Goal: Task Accomplishment & Management: Complete application form

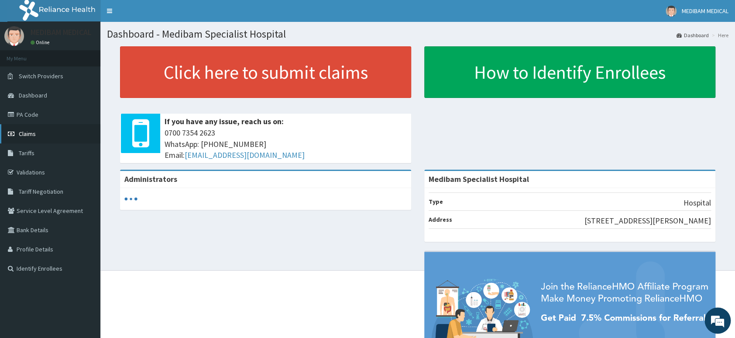
click at [27, 134] on span "Claims" at bounding box center [27, 134] width 17 height 8
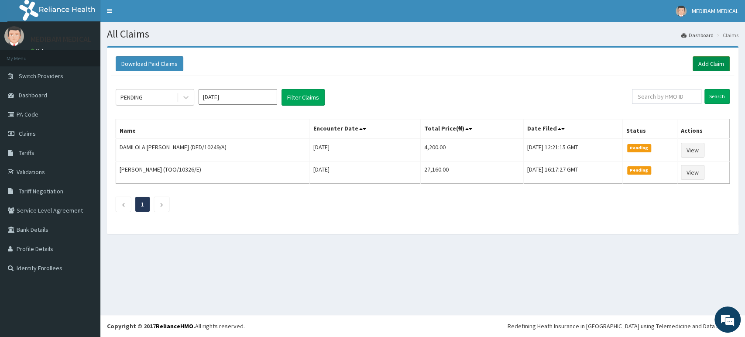
click at [704, 64] on link "Add Claim" at bounding box center [711, 63] width 37 height 15
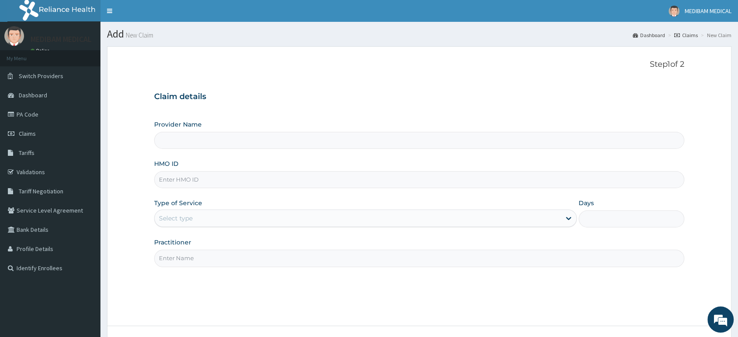
type input "Medibam Specialist Hospital"
click at [190, 181] on input "HMO ID" at bounding box center [419, 179] width 530 height 17
type input "CHL/10767/B"
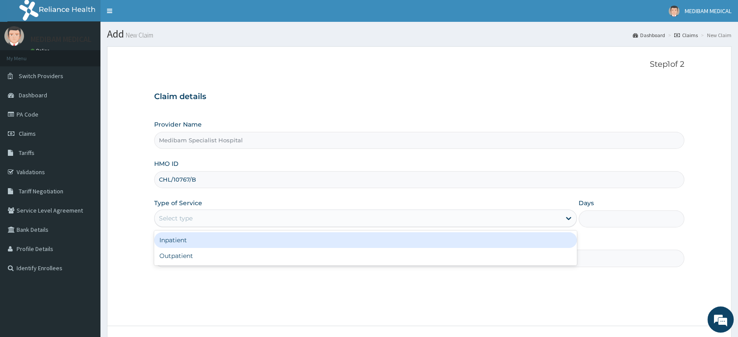
click at [183, 220] on div "Select type" at bounding box center [176, 218] width 34 height 9
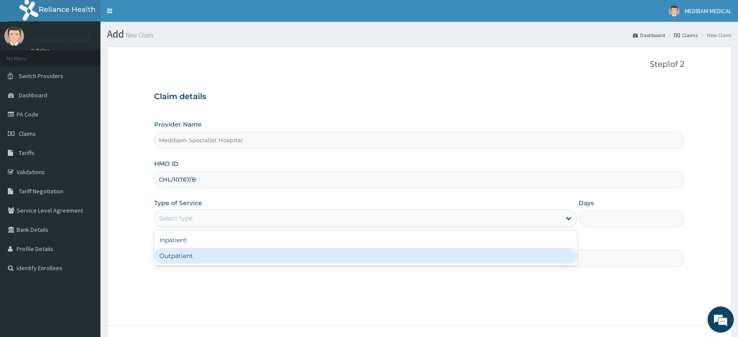
click at [185, 255] on div "Outpatient" at bounding box center [365, 256] width 423 height 16
type input "1"
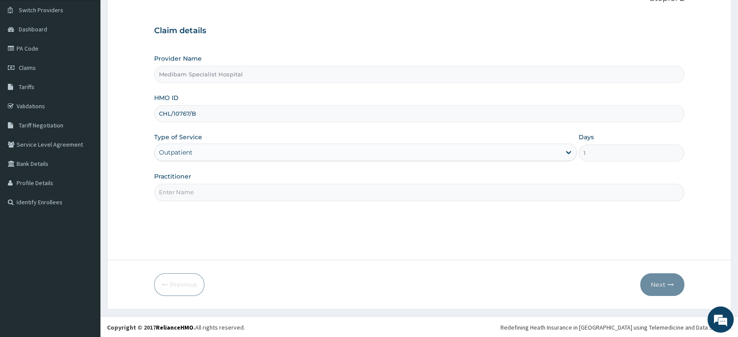
scroll to position [67, 0]
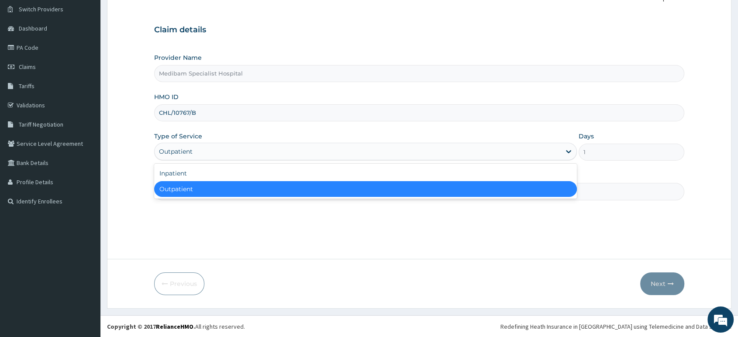
click at [559, 152] on div "Outpatient" at bounding box center [358, 152] width 406 height 14
click at [530, 190] on div "Outpatient" at bounding box center [365, 189] width 423 height 16
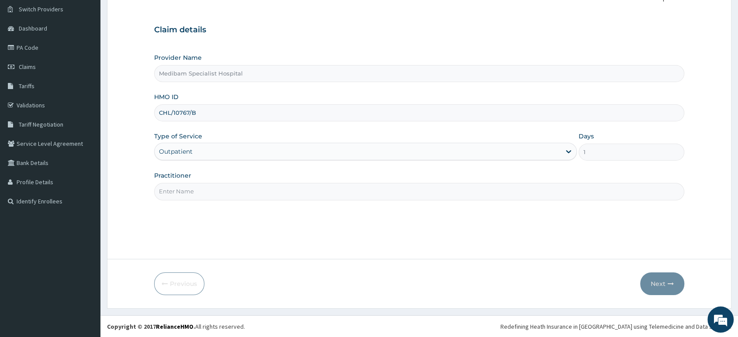
click at [507, 191] on input "Practitioner" at bounding box center [419, 191] width 530 height 17
type input "DR AGHWANA"
click at [654, 285] on button "Next" at bounding box center [662, 284] width 44 height 23
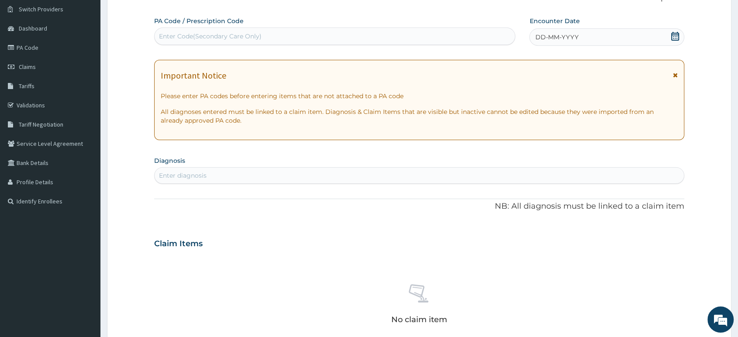
click at [608, 41] on div "DD-MM-YYYY" at bounding box center [606, 36] width 155 height 17
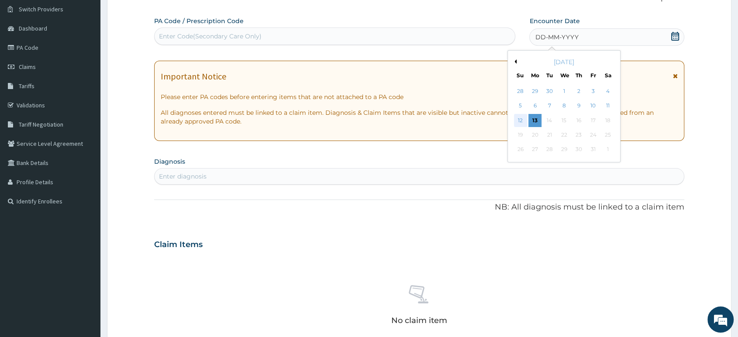
click at [521, 117] on div "12" at bounding box center [520, 120] width 13 height 13
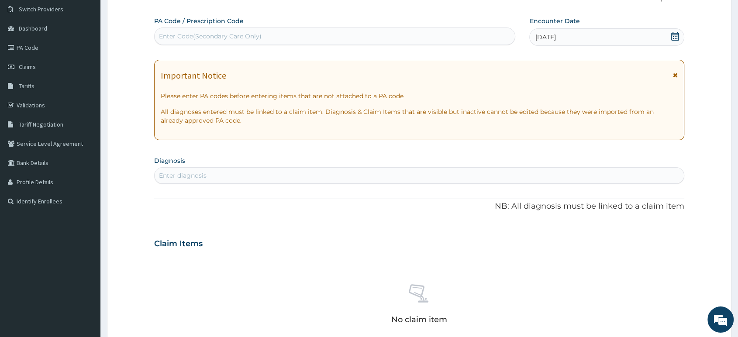
click at [433, 174] on div "Enter diagnosis" at bounding box center [419, 176] width 529 height 14
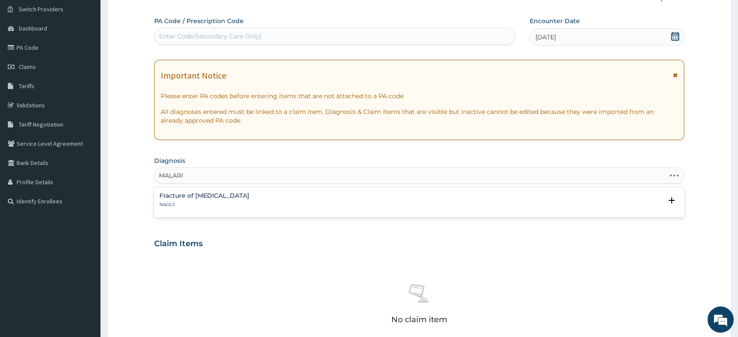
type input "MALARIA"
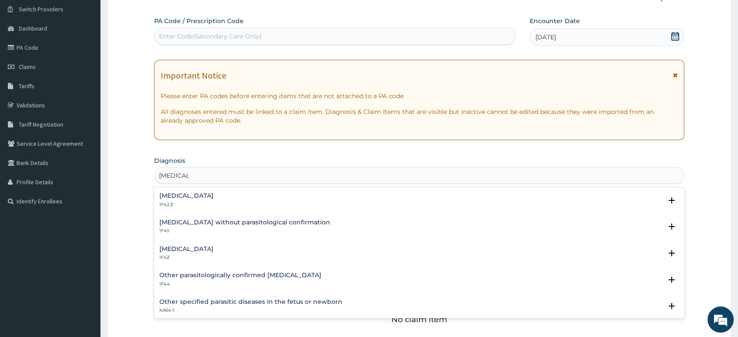
click at [203, 251] on h4 "Malaria, unspecified" at bounding box center [186, 249] width 54 height 7
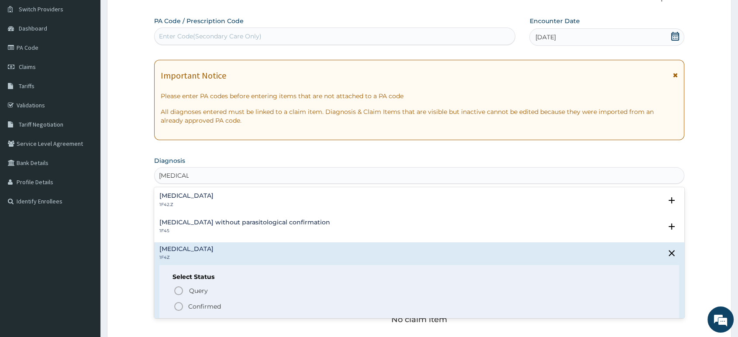
click at [177, 303] on circle "status option filled" at bounding box center [179, 307] width 8 height 8
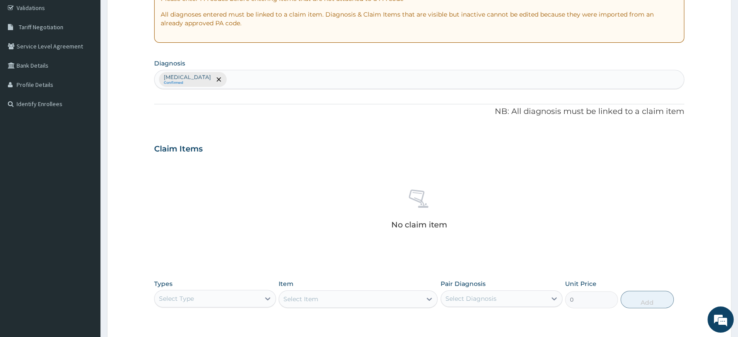
scroll to position [261, 0]
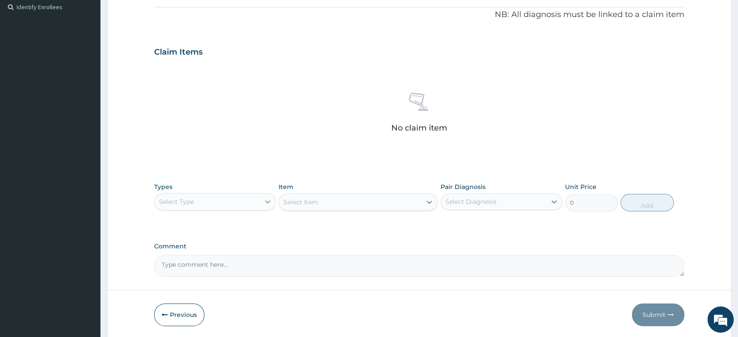
click at [262, 203] on div at bounding box center [268, 202] width 16 height 16
type input "PRO"
click at [242, 218] on div "Procedures" at bounding box center [215, 224] width 122 height 16
click at [379, 205] on div "Select Item" at bounding box center [358, 201] width 159 height 17
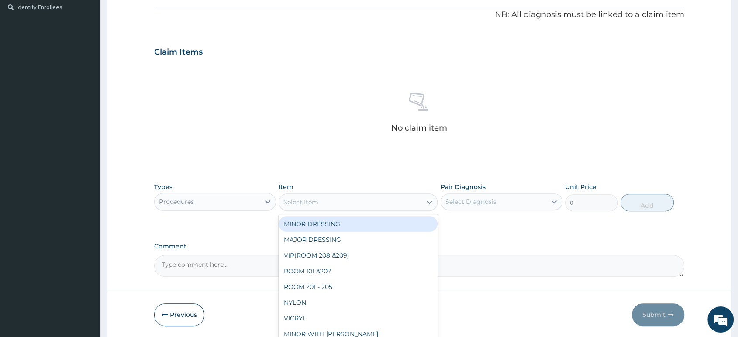
click at [379, 205] on div "Select Item" at bounding box center [350, 202] width 142 height 14
type input "CON"
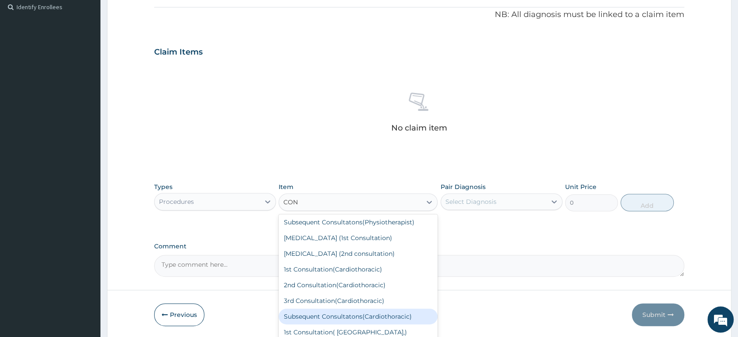
scroll to position [388, 0]
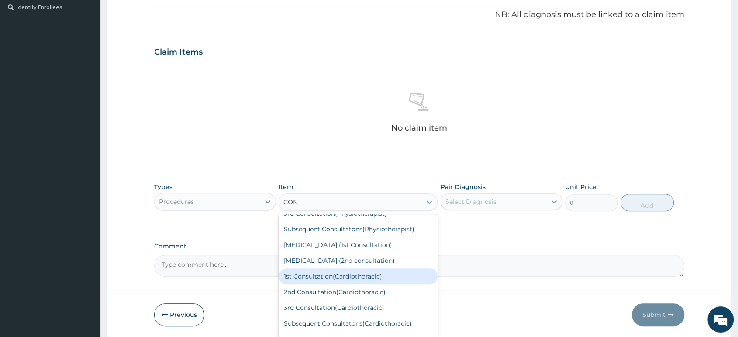
click at [358, 279] on div "1st Consultation(Cardiothoracic)" at bounding box center [358, 277] width 159 height 16
type input "10000"
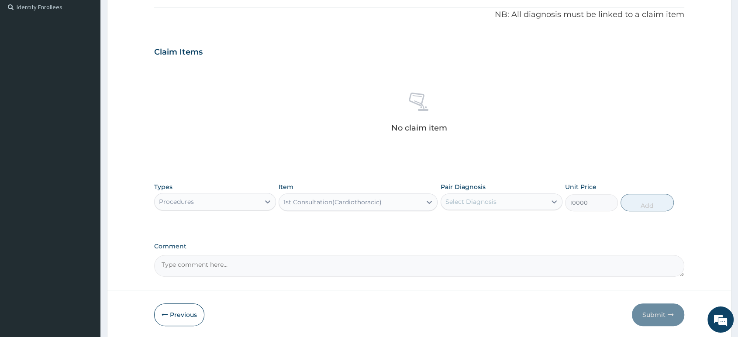
click at [403, 201] on div "1st Consultation(Cardiothoracic)" at bounding box center [350, 202] width 142 height 14
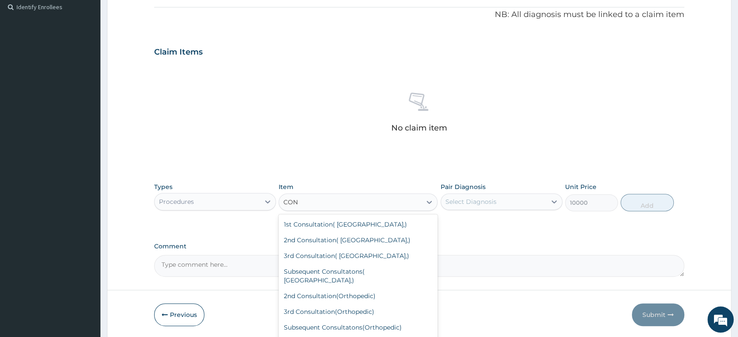
scroll to position [503, 0]
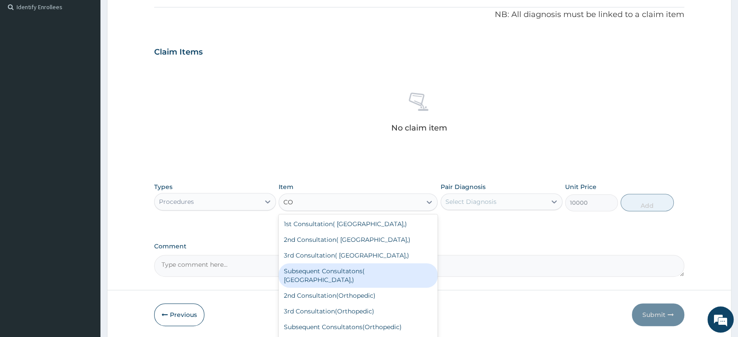
type input "C"
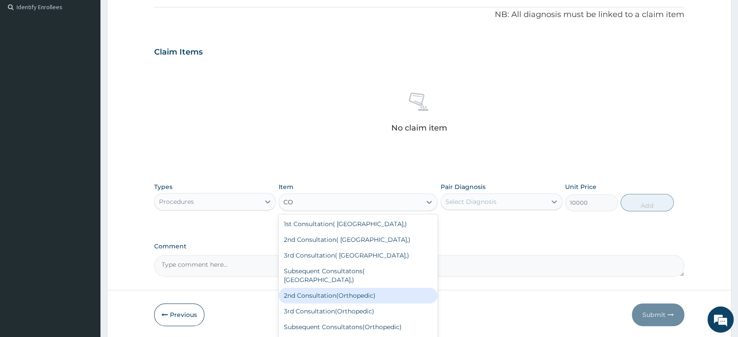
type input "CON"
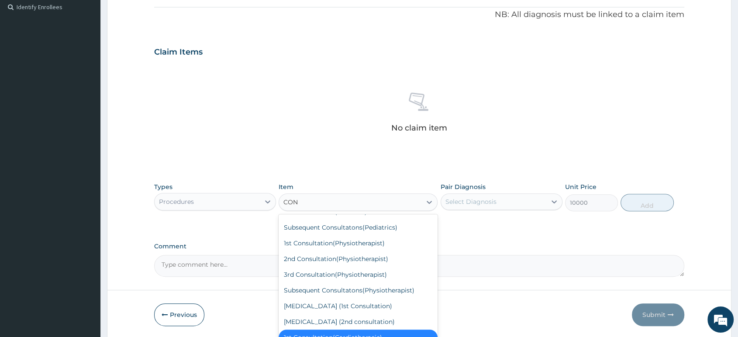
scroll to position [309, 0]
